Goal: Find specific page/section: Find specific page/section

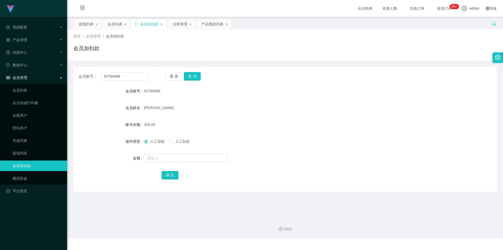
click at [87, 23] on div "提现列表" at bounding box center [86, 24] width 15 height 10
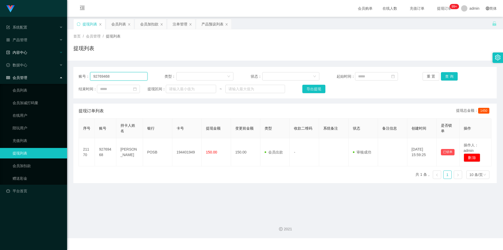
drag, startPoint x: 128, startPoint y: 77, endPoint x: 0, endPoint y: 52, distance: 130.1
click at [0, 52] on section "系统配置 产品管理 产品列表 产品预设列表 开奖记录 注单管理 即时注单 内容中心 站内信 公告列表 活动列表 数据中心 员工统计 团队统计 会员管理 会员列…" at bounding box center [251, 119] width 503 height 238
click at [443, 74] on button "查 询" at bounding box center [449, 76] width 17 height 8
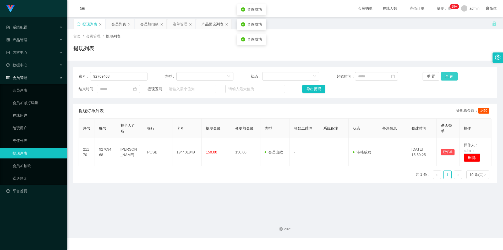
click at [443, 74] on button "查 询" at bounding box center [449, 76] width 17 height 8
click at [460, 49] on div "提现列表" at bounding box center [285, 50] width 424 height 12
